Goal: Task Accomplishment & Management: Use online tool/utility

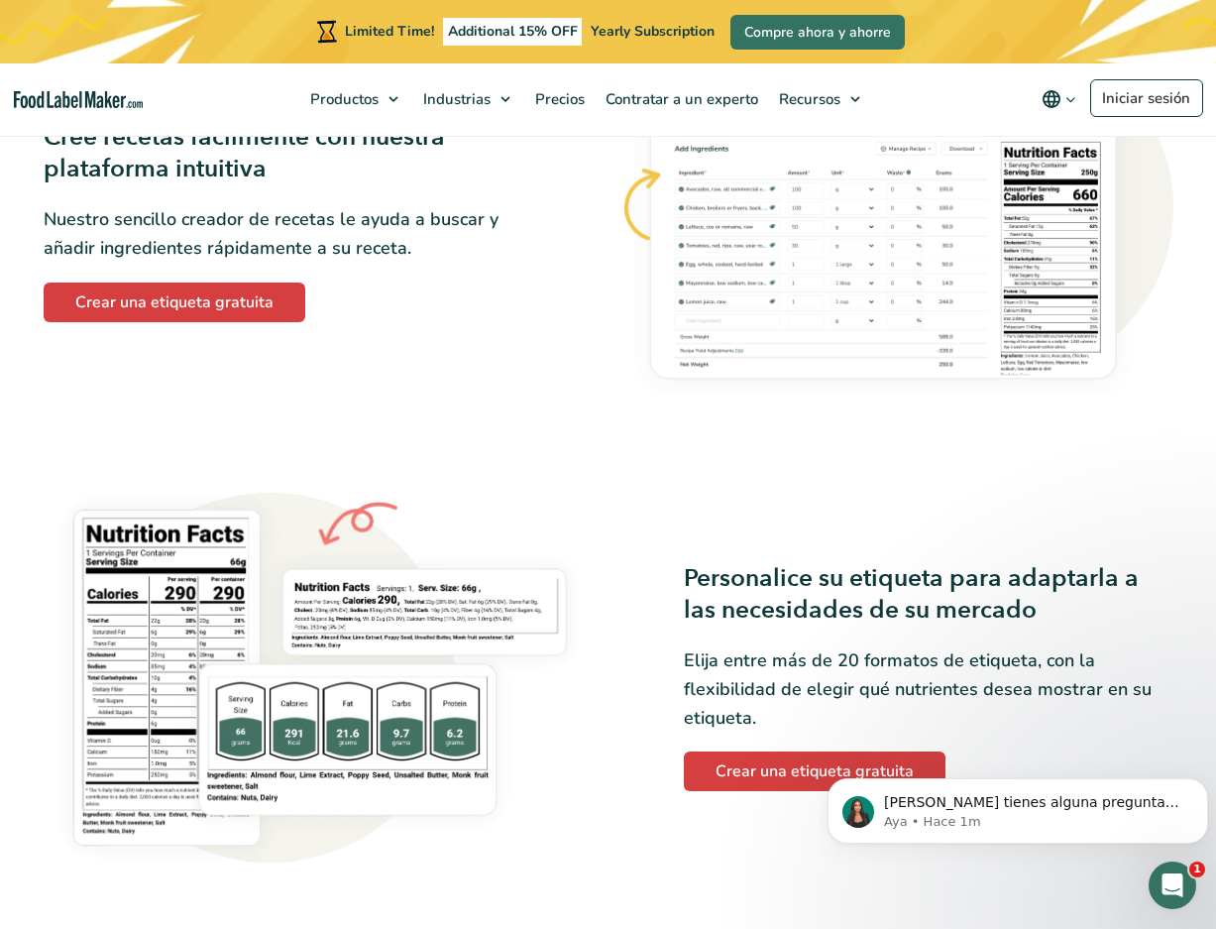
scroll to position [1239, 0]
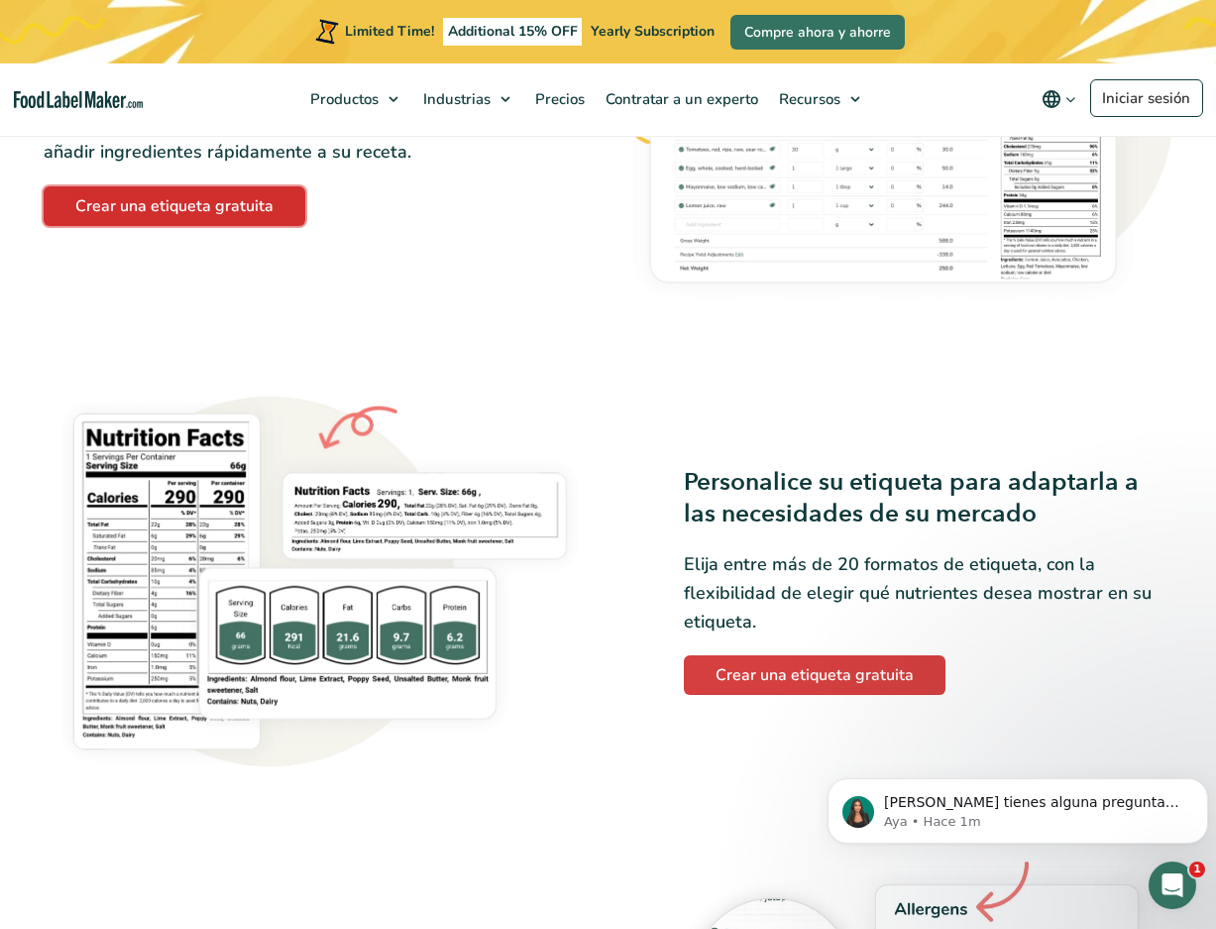
click at [261, 209] on link "Crear una etiqueta gratuita" at bounding box center [175, 206] width 262 height 40
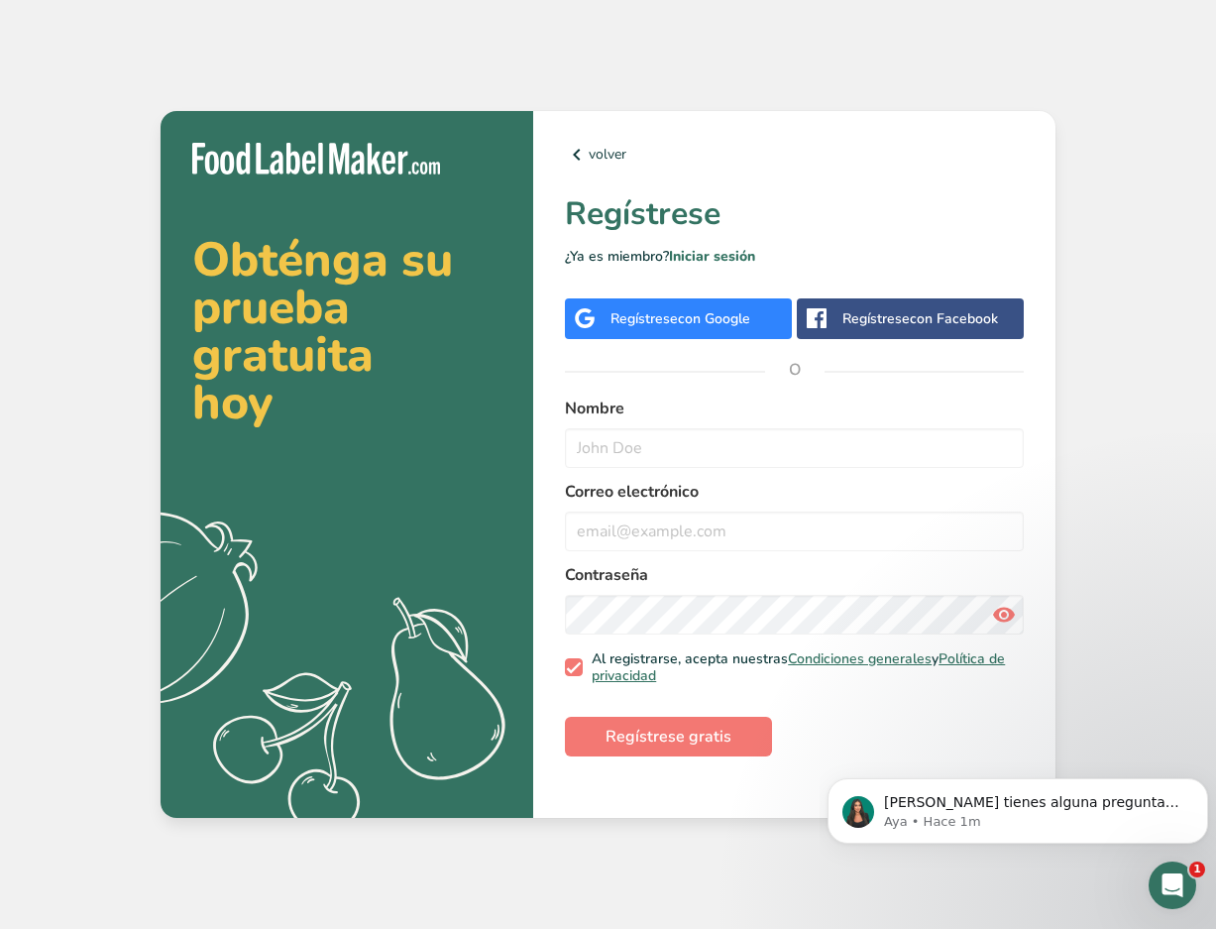
click at [608, 45] on div "Obténga su prueba gratuita [DATE] .a{fill:#f5f3ed;} volver Regístrese ¿Ya es mi…" at bounding box center [608, 464] width 1216 height 929
